Goal: Browse casually

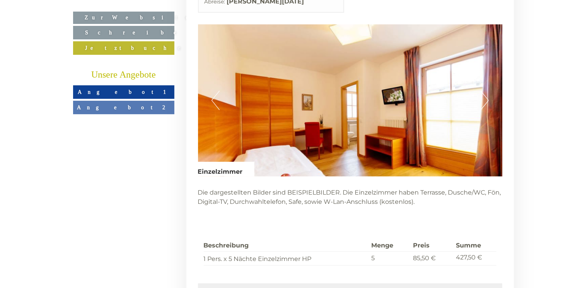
scroll to position [1392, 0]
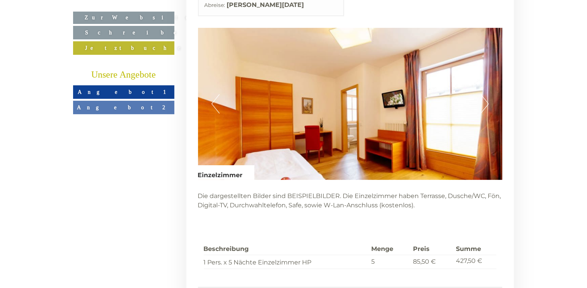
click at [484, 94] on button "Next" at bounding box center [485, 103] width 8 height 19
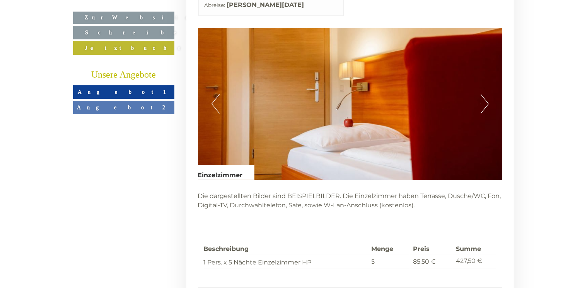
click at [484, 94] on button "Next" at bounding box center [485, 103] width 8 height 19
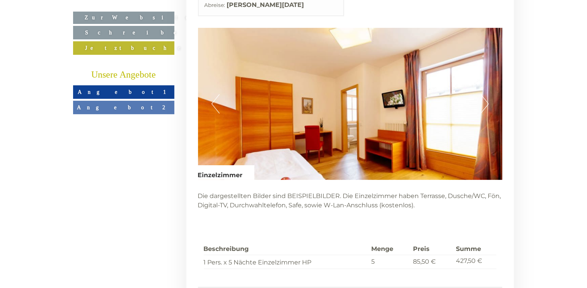
click at [484, 94] on button "Next" at bounding box center [485, 103] width 8 height 19
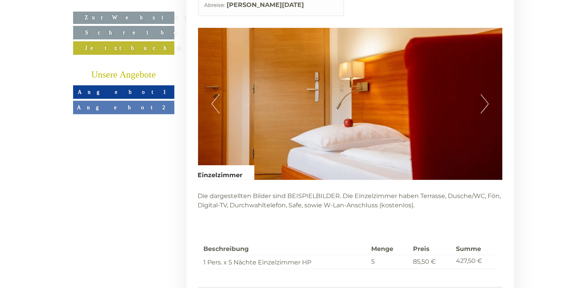
click at [484, 94] on button "Next" at bounding box center [485, 103] width 8 height 19
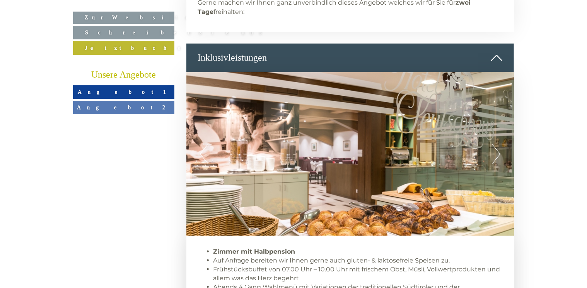
scroll to position [425, 0]
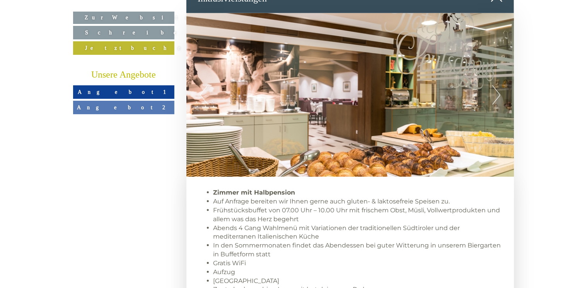
click at [494, 85] on button "Next" at bounding box center [496, 94] width 8 height 19
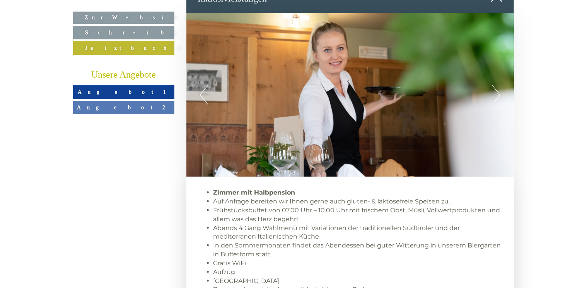
click at [494, 85] on button "Next" at bounding box center [496, 94] width 8 height 19
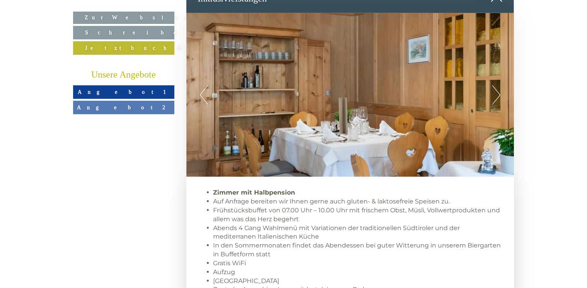
click at [494, 85] on button "Next" at bounding box center [496, 94] width 8 height 19
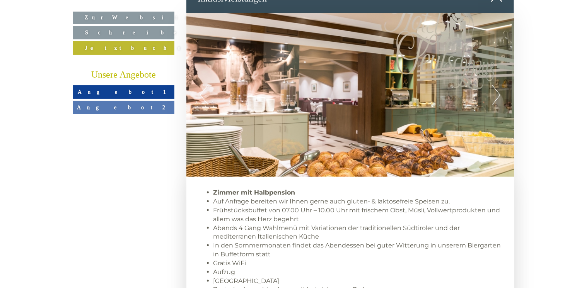
click at [494, 85] on button "Next" at bounding box center [496, 94] width 8 height 19
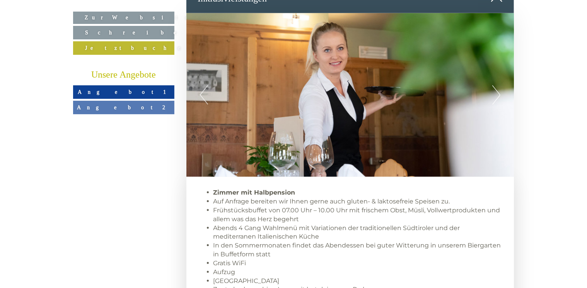
click at [494, 85] on button "Next" at bounding box center [496, 94] width 8 height 19
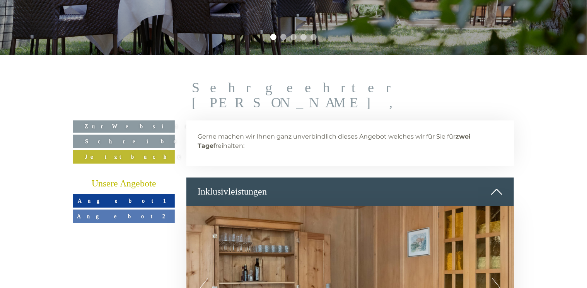
scroll to position [193, 0]
